Goal: Register for event/course

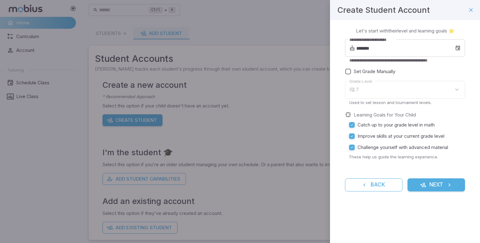
click at [464, 94] on div "7" at bounding box center [410, 90] width 109 height 18
click at [455, 90] on div "7" at bounding box center [410, 90] width 109 height 18
click at [357, 70] on span "Set Grade Manually" at bounding box center [375, 71] width 42 height 7
click at [441, 89] on body "**********" at bounding box center [240, 123] width 480 height 247
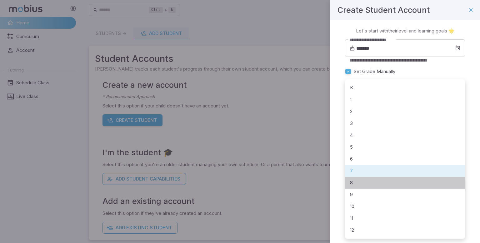
click at [375, 182] on li "8" at bounding box center [405, 183] width 120 height 12
type input "*"
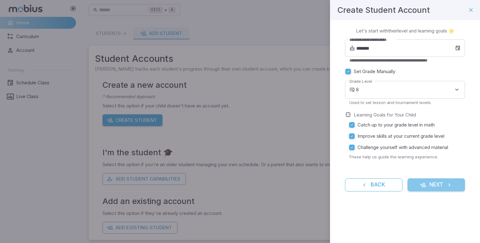
click at [436, 182] on button "Next" at bounding box center [435, 184] width 57 height 13
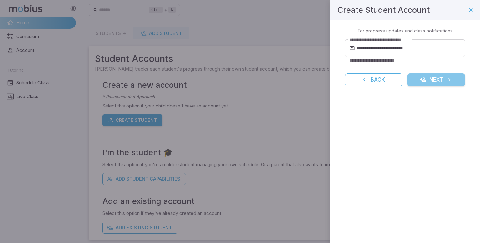
click at [439, 79] on button "Next" at bounding box center [435, 79] width 57 height 13
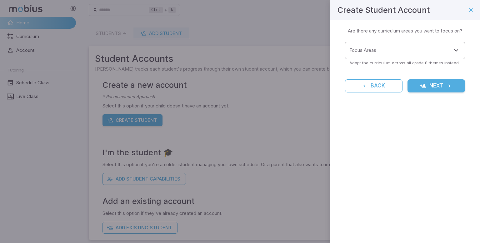
click at [449, 55] on input "Focus Areas" at bounding box center [400, 51] width 105 height 12
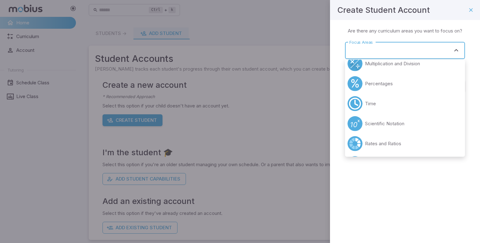
scroll to position [229, 0]
click at [380, 126] on li "Scientific Notation" at bounding box center [405, 123] width 120 height 20
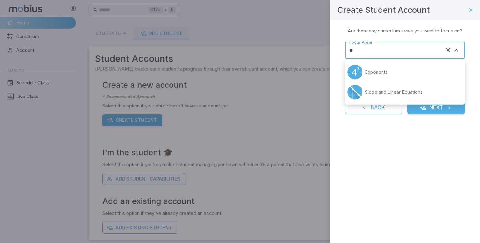
type input "*"
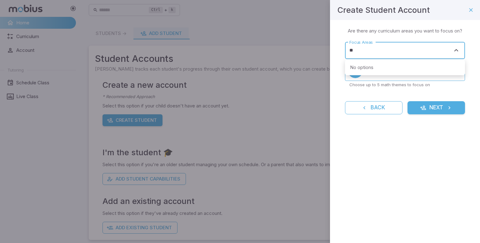
type input "*"
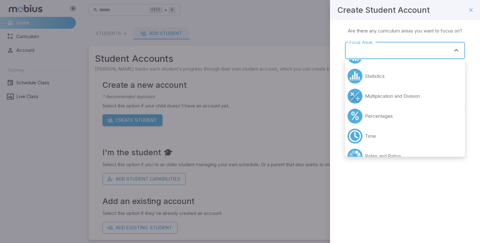
scroll to position [200, 0]
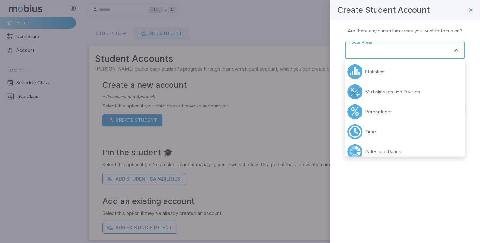
type input "*"
type input "**"
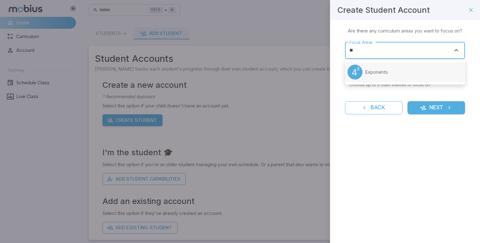
click at [361, 63] on li "Exponents" at bounding box center [405, 72] width 120 height 20
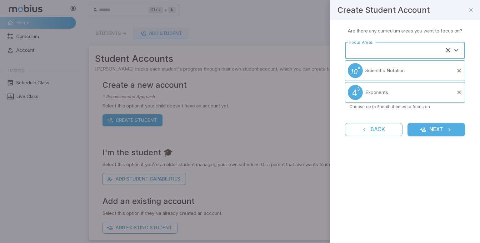
click at [369, 51] on input "Focus Areas" at bounding box center [396, 51] width 97 height 12
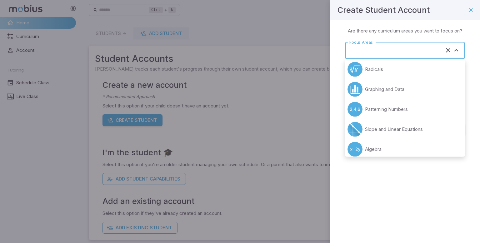
scroll to position [307, 0]
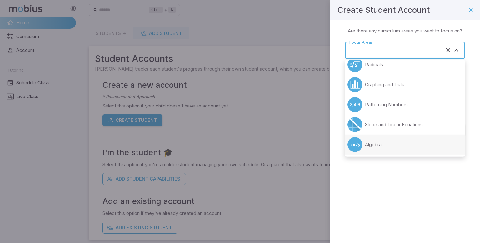
click at [393, 146] on li "Algebra" at bounding box center [405, 145] width 120 height 20
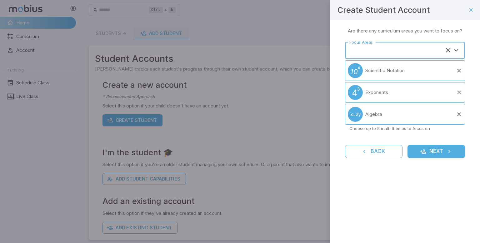
click at [406, 54] on input "Focus Areas" at bounding box center [396, 51] width 97 height 12
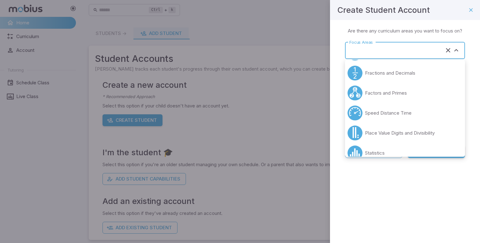
scroll to position [99, 0]
click at [392, 68] on li "Fractions and Decimals" at bounding box center [405, 73] width 120 height 20
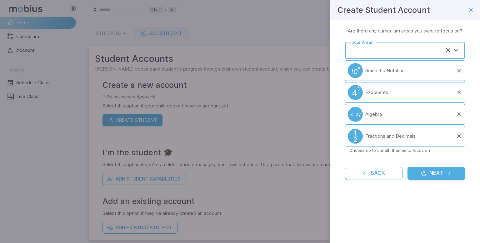
click at [398, 56] on div "Focus Areas" at bounding box center [405, 50] width 120 height 17
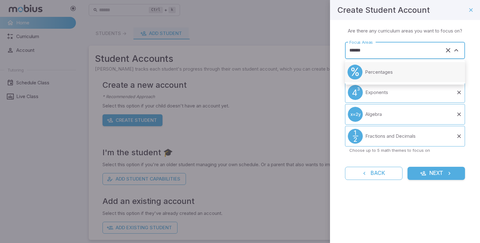
click at [387, 69] on p "Percentages" at bounding box center [379, 72] width 28 height 7
type input "**********"
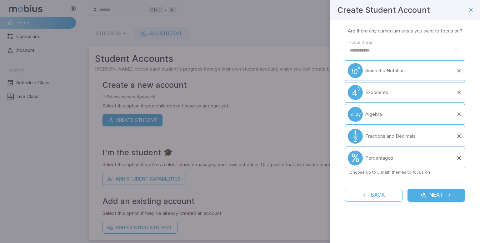
click at [436, 196] on button "Next" at bounding box center [435, 195] width 57 height 13
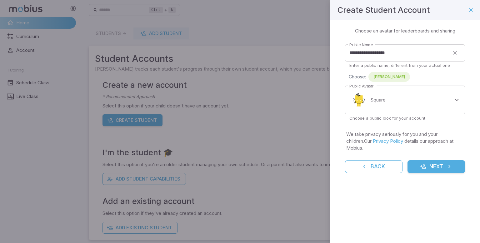
click at [439, 163] on button "Next" at bounding box center [435, 166] width 57 height 13
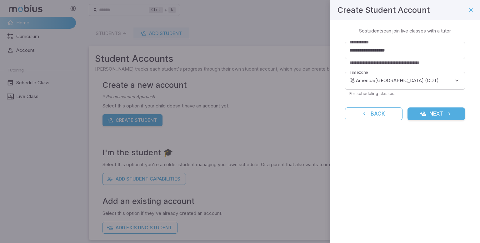
click at [437, 117] on button "Next" at bounding box center [435, 113] width 57 height 13
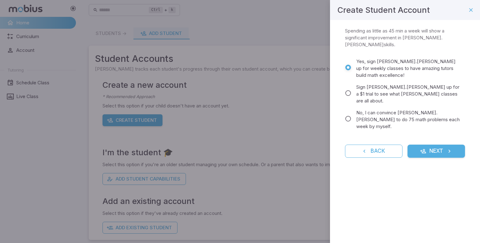
click at [447, 145] on div "Commit to Learning Math 🚀 Spending as little as 45 min a week will show a signi…" at bounding box center [405, 96] width 150 height 153
click at [438, 145] on button "Next" at bounding box center [435, 151] width 57 height 13
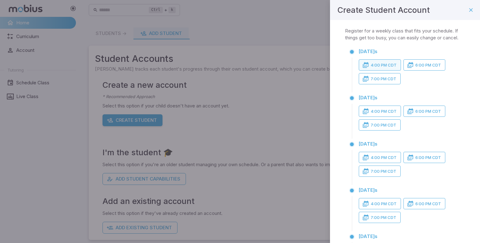
click at [385, 64] on button "4:00 PM CDT" at bounding box center [380, 64] width 42 height 11
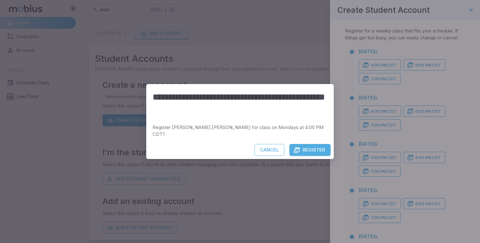
click at [323, 145] on button "Register" at bounding box center [309, 150] width 41 height 12
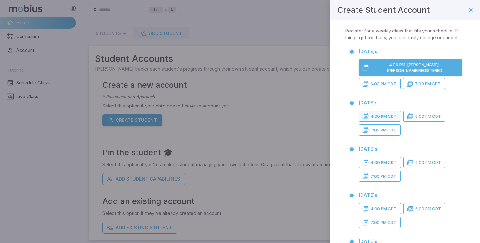
click at [389, 119] on button "4:00 PM CDT" at bounding box center [380, 116] width 42 height 11
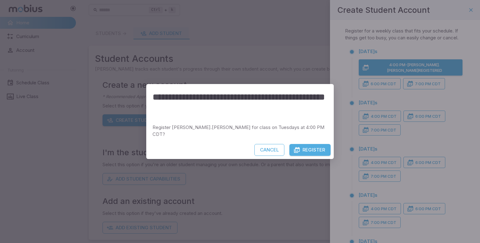
click at [307, 149] on button "Register" at bounding box center [309, 150] width 41 height 12
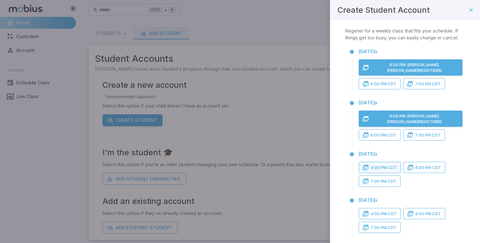
click at [379, 167] on button "4:00 PM CDT" at bounding box center [380, 167] width 42 height 11
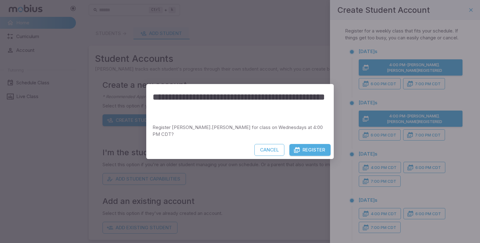
click at [318, 146] on button "Register" at bounding box center [309, 150] width 41 height 12
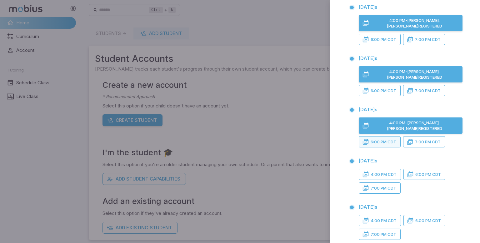
scroll to position [45, 0]
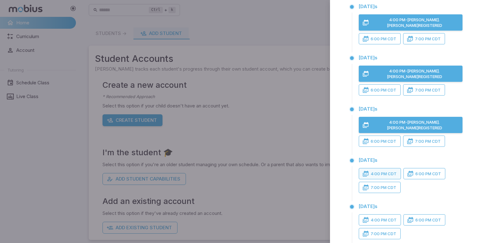
click at [392, 168] on button "4:00 PM CDT" at bounding box center [380, 173] width 42 height 11
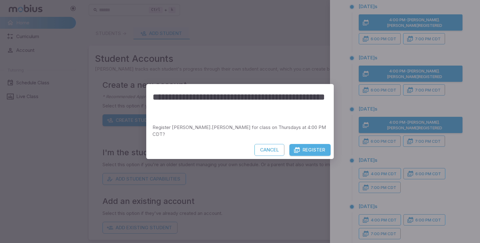
click at [319, 149] on button "Register" at bounding box center [309, 150] width 41 height 12
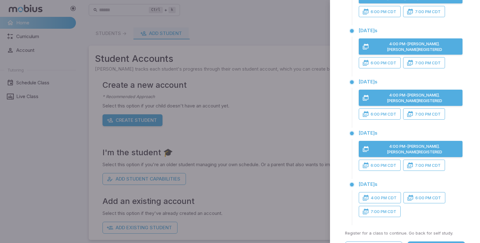
scroll to position [98, 0]
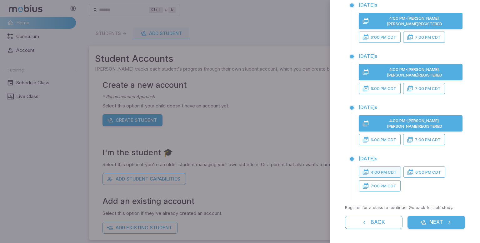
click at [383, 171] on button "4:00 PM CDT" at bounding box center [380, 171] width 42 height 11
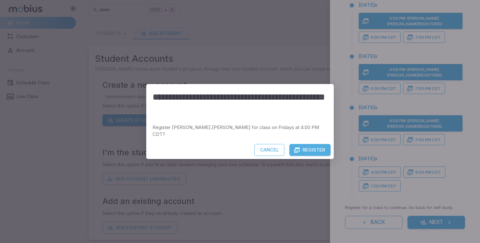
click at [323, 146] on button "Register" at bounding box center [309, 150] width 41 height 12
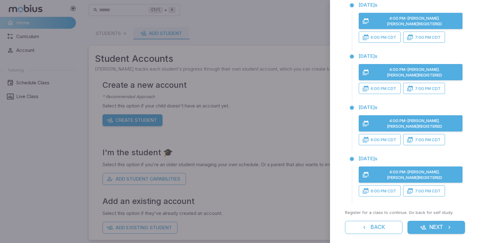
scroll to position [103, 0]
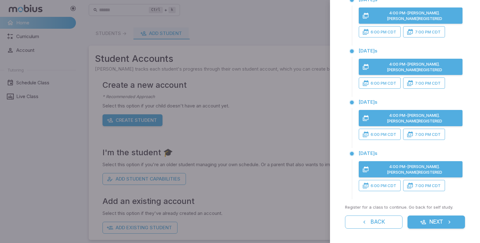
click at [432, 220] on button "Next" at bounding box center [435, 221] width 57 height 13
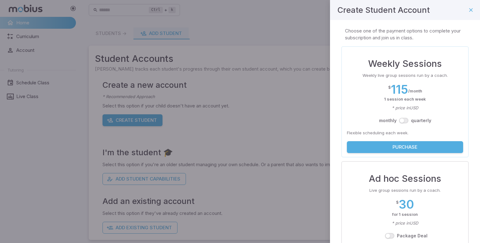
scroll to position [0, 0]
click at [470, 11] on icon "button" at bounding box center [471, 10] width 6 height 6
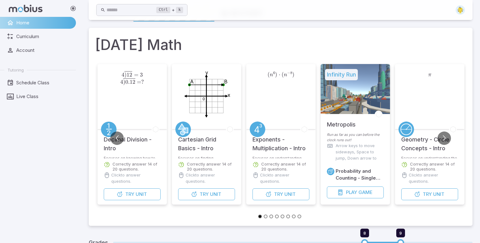
scroll to position [25, 0]
